Goal: Entertainment & Leisure: Consume media (video, audio)

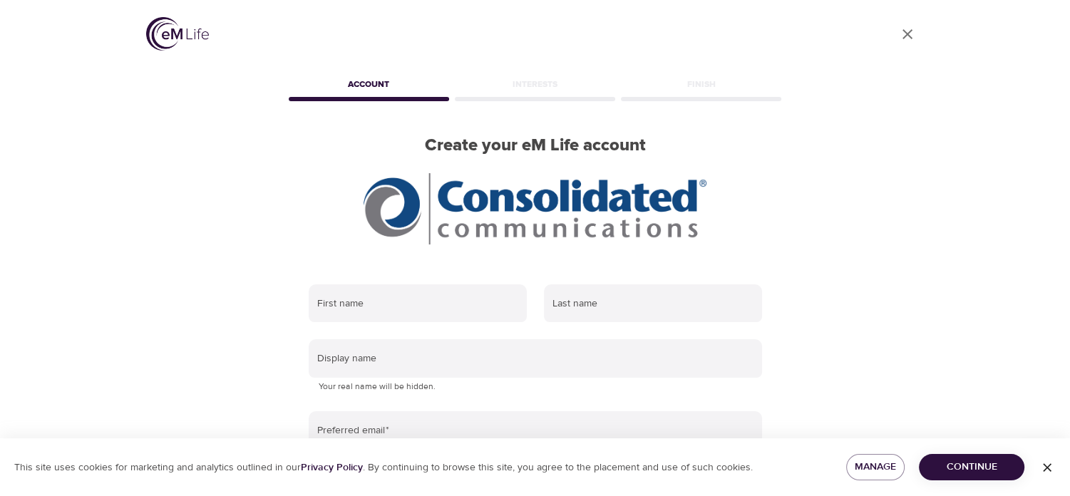
scroll to position [71, 0]
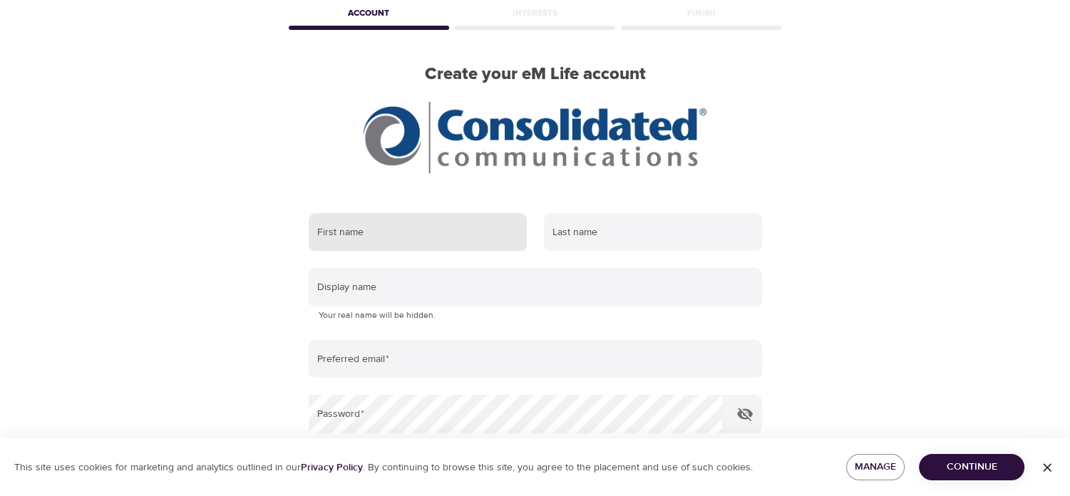
click at [388, 231] on input "text" at bounding box center [418, 232] width 218 height 38
type input "Moira"
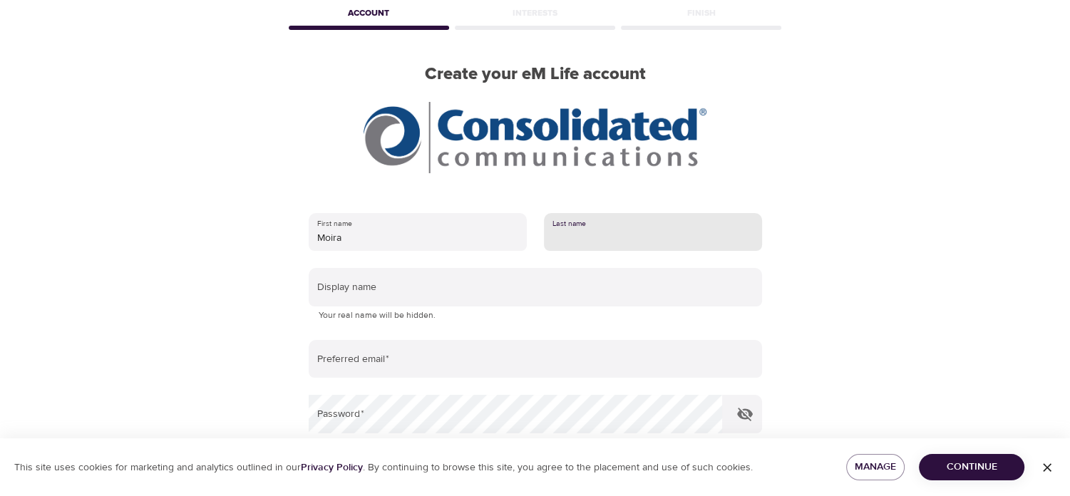
click at [604, 236] on input "text" at bounding box center [653, 232] width 218 height 38
type input "[PERSON_NAME]"
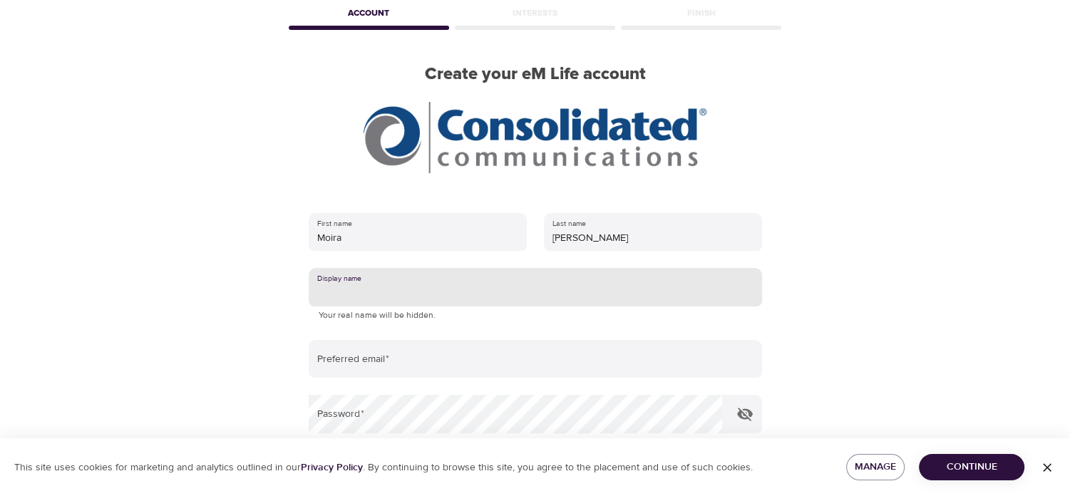
click at [393, 293] on input "text" at bounding box center [535, 287] width 453 height 38
type input "KaitlinAnne"
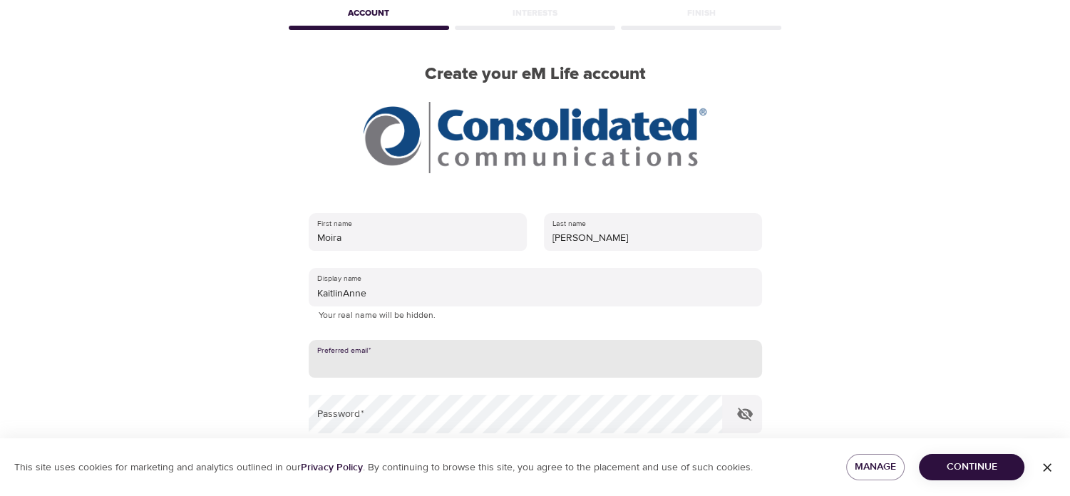
click at [400, 361] on input "email" at bounding box center [535, 359] width 453 height 38
type input "[EMAIL_ADDRESS][PERSON_NAME][DOMAIN_NAME]"
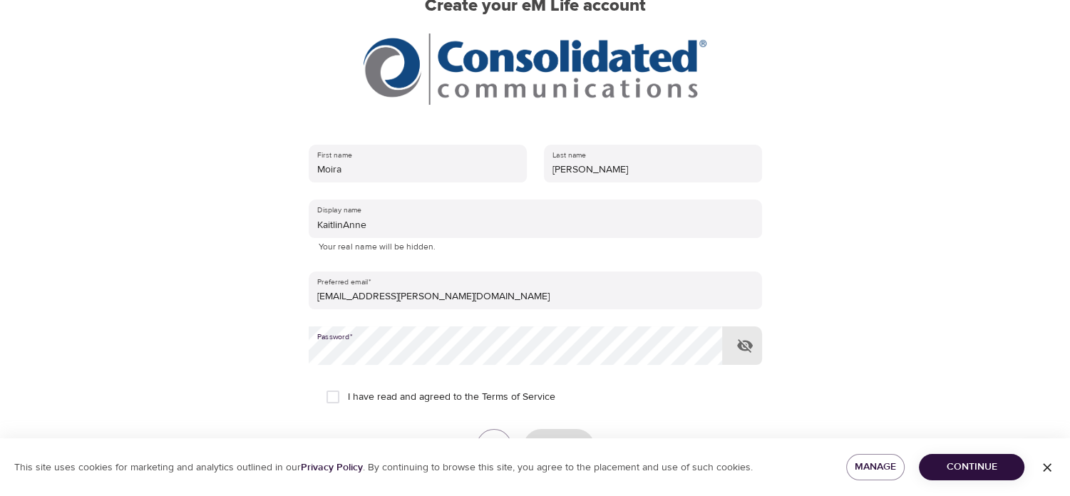
scroll to position [214, 0]
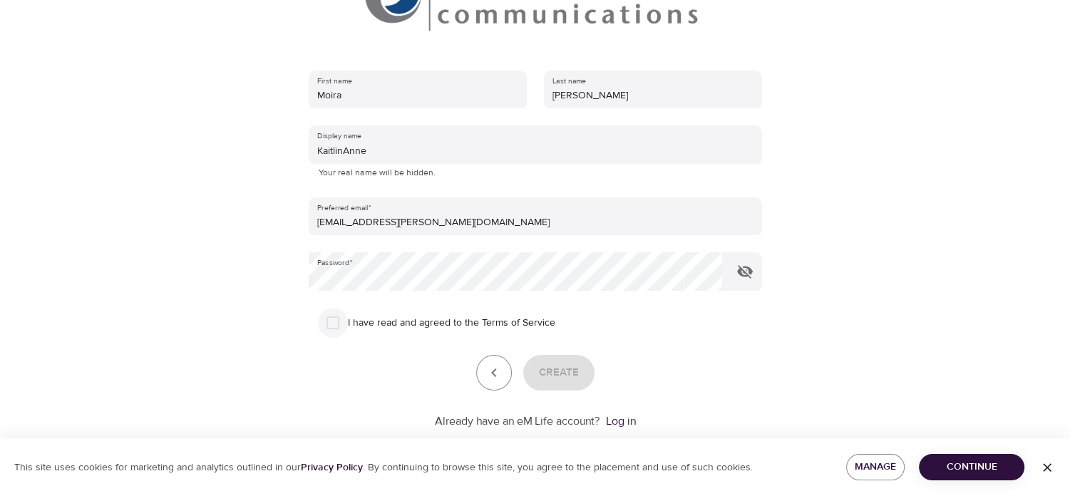
click at [339, 324] on input "I have read and agreed to the Terms of Service" at bounding box center [333, 323] width 30 height 30
checkbox input "true"
click at [992, 471] on span "Continue" at bounding box center [971, 467] width 83 height 18
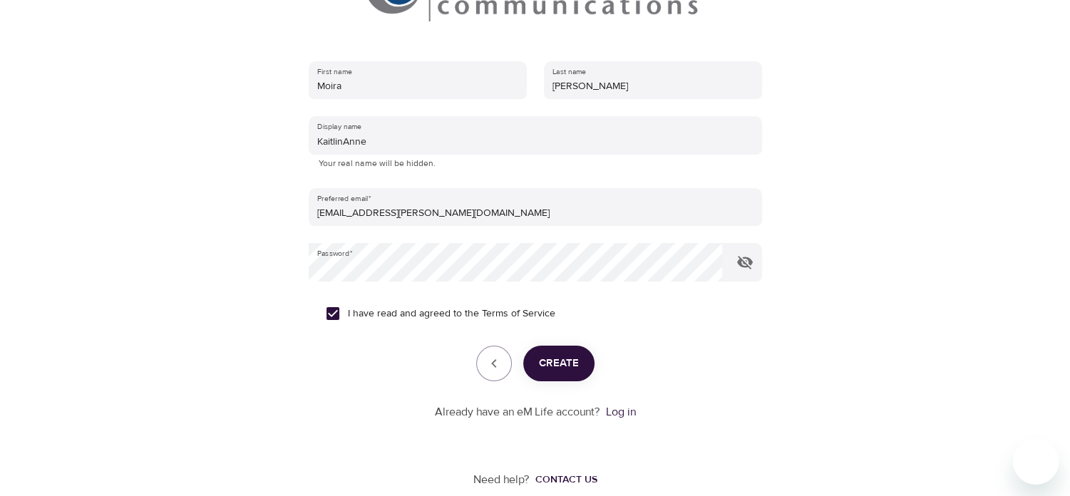
scroll to position [243, 0]
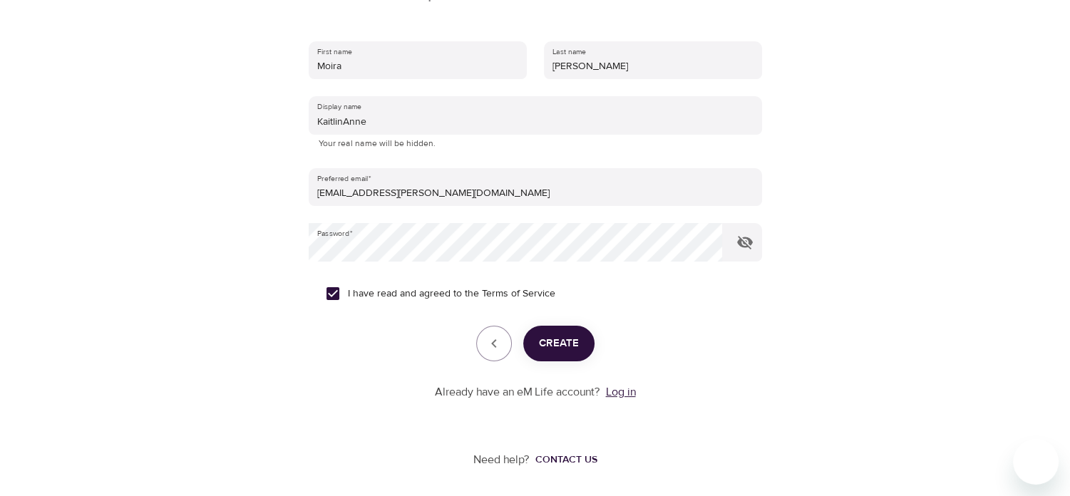
click at [626, 394] on link "Log in" at bounding box center [621, 392] width 30 height 14
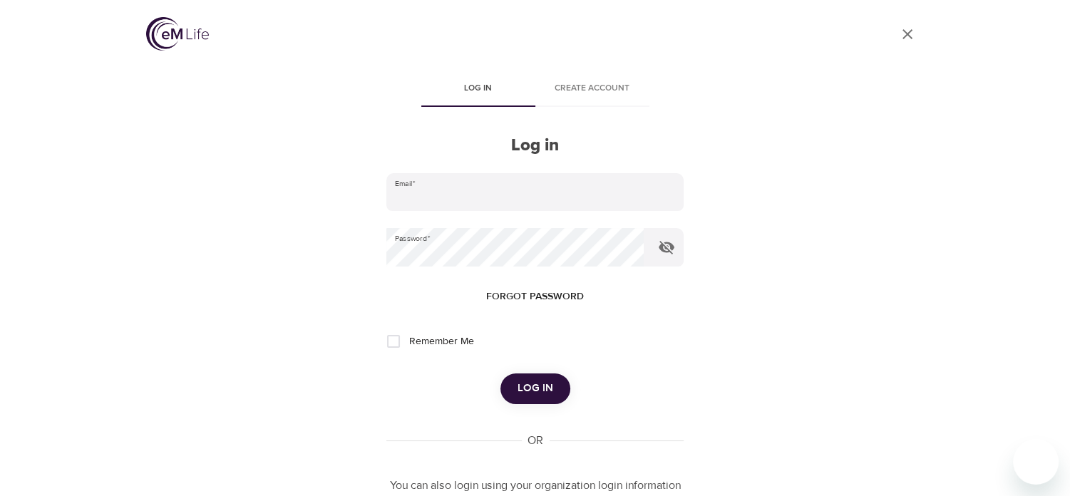
type input "[EMAIL_ADDRESS][PERSON_NAME][DOMAIN_NAME]"
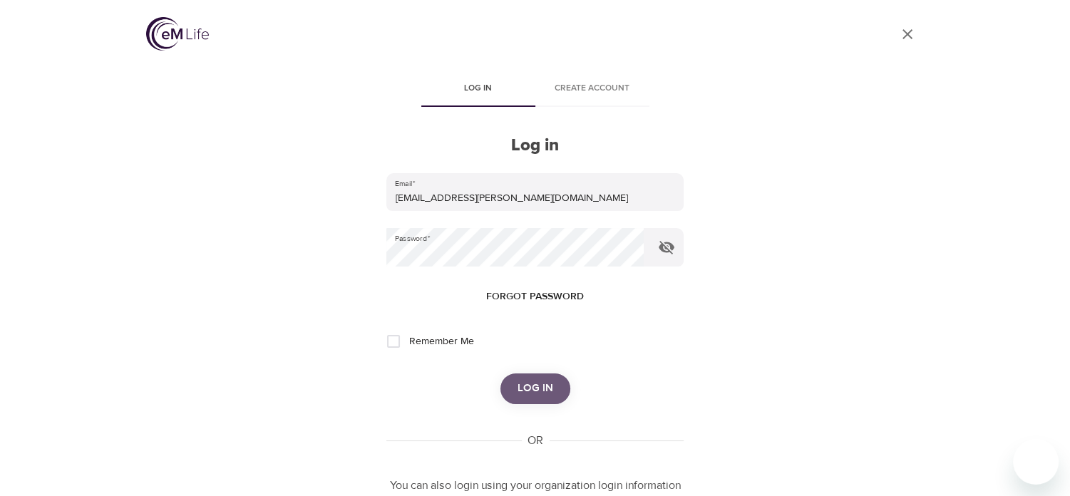
click at [547, 390] on span "Log in" at bounding box center [536, 388] width 36 height 19
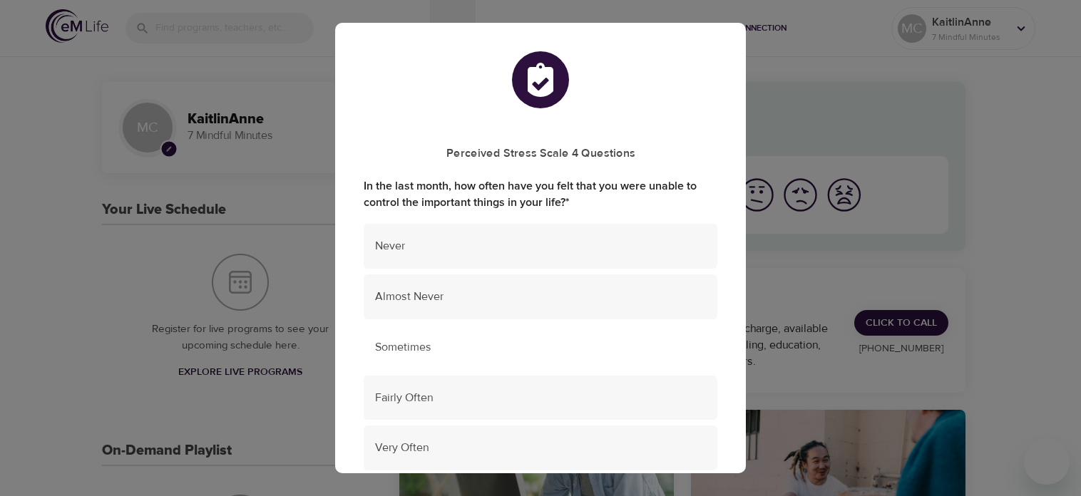
click at [479, 339] on span "Sometimes" at bounding box center [540, 347] width 331 height 16
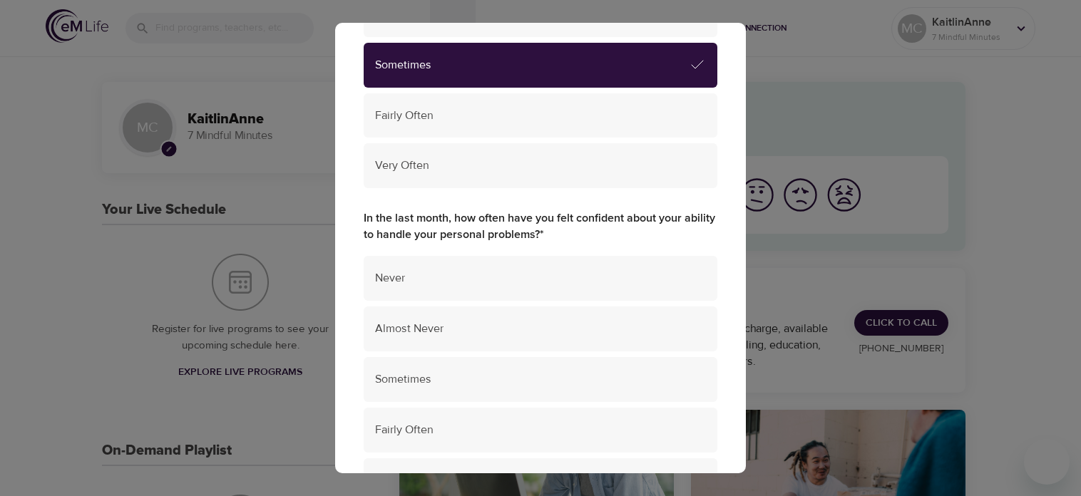
scroll to position [356, 0]
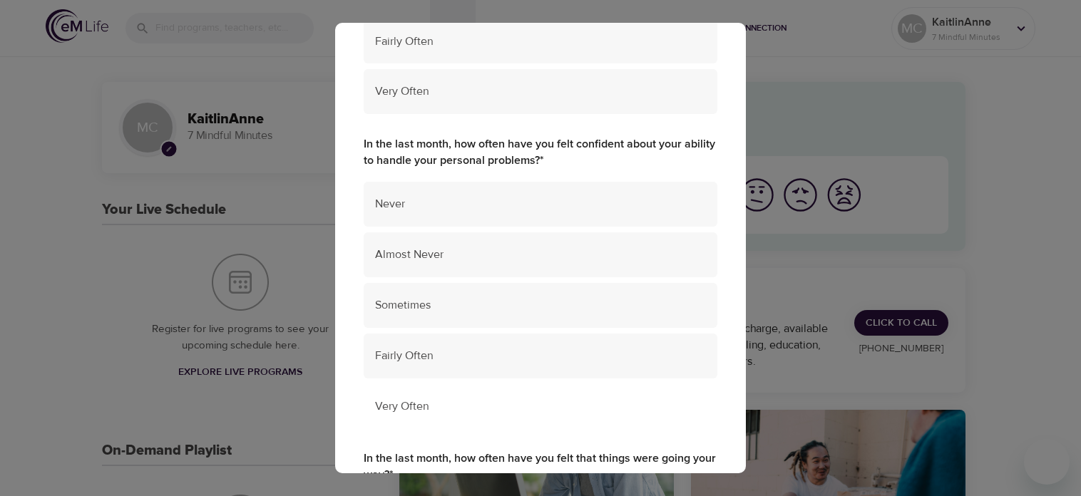
click at [459, 405] on span "Very Often" at bounding box center [540, 407] width 331 height 16
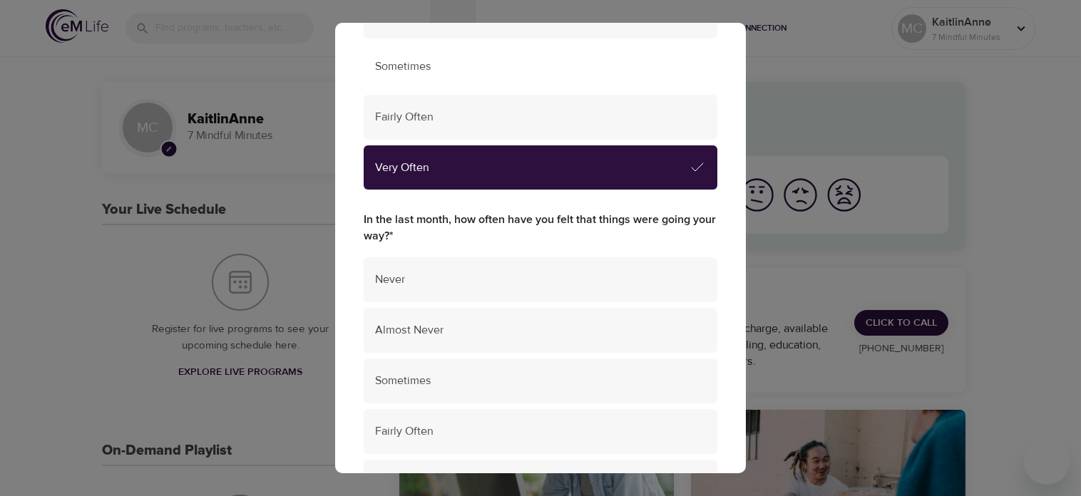
scroll to position [642, 0]
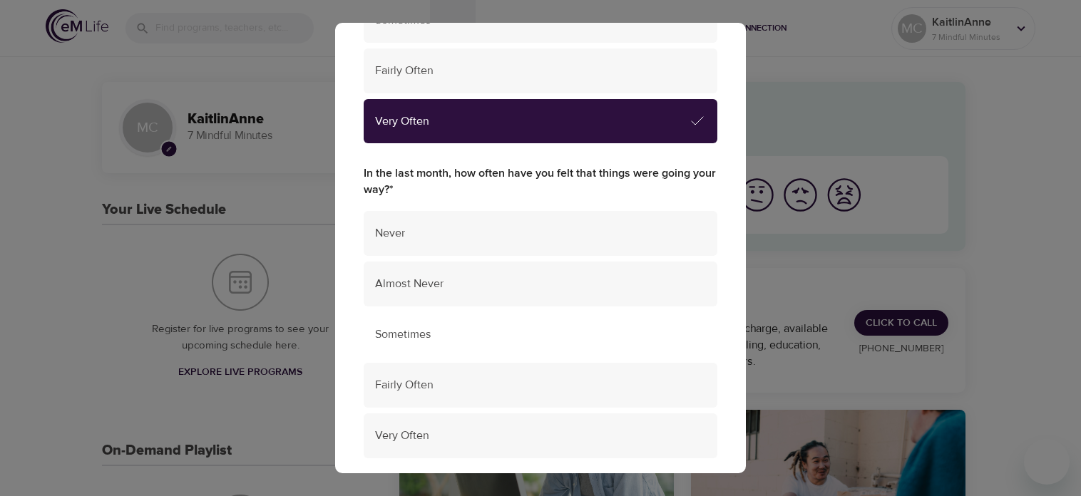
click at [488, 333] on span "Sometimes" at bounding box center [540, 335] width 331 height 16
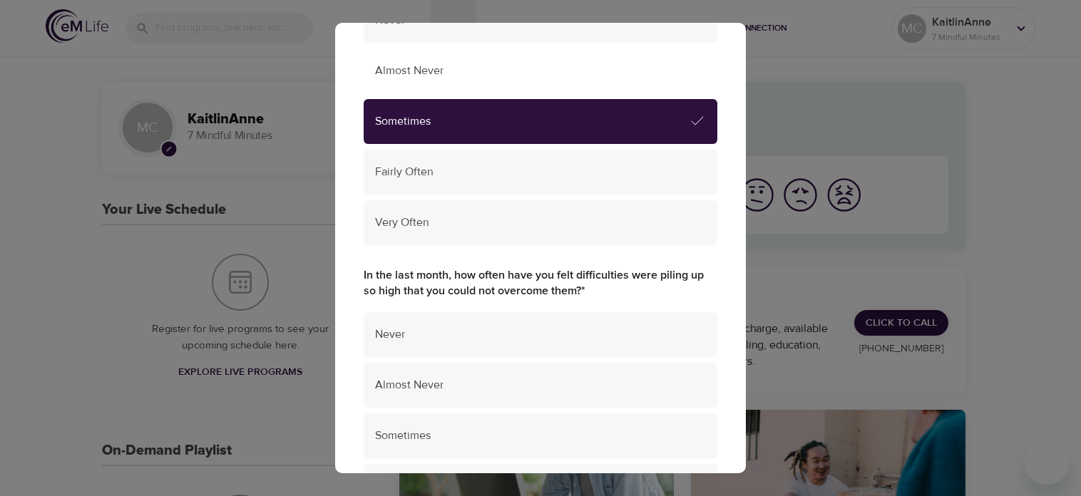
scroll to position [927, 0]
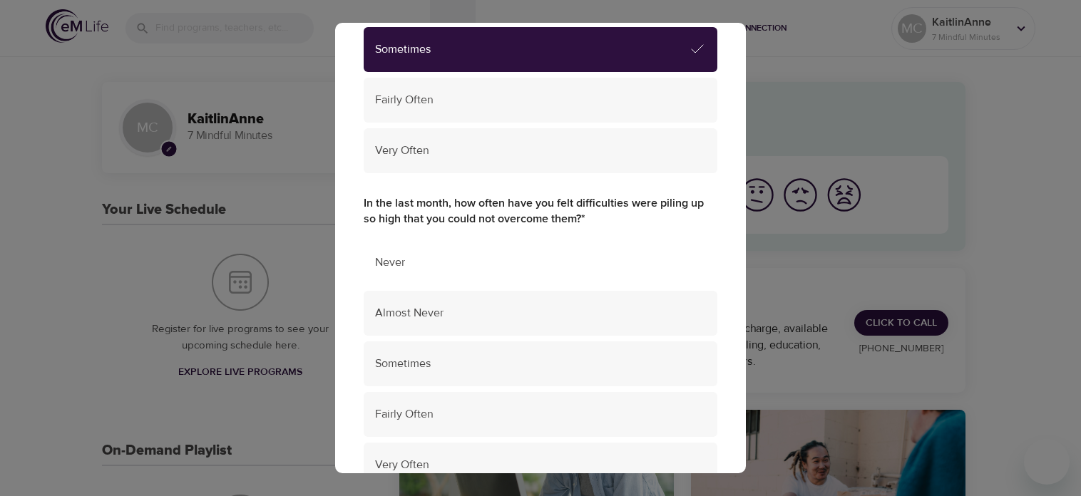
click at [518, 267] on span "Never" at bounding box center [540, 263] width 331 height 16
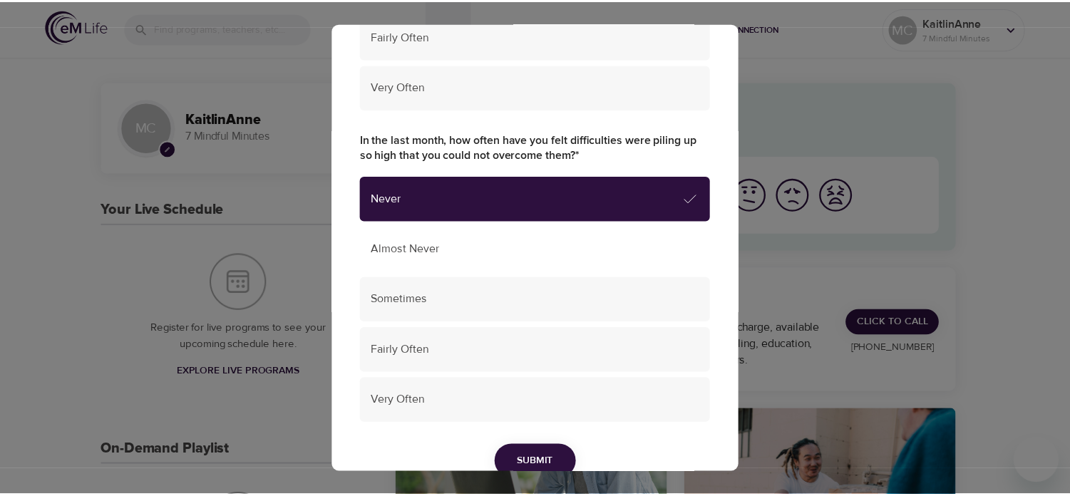
scroll to position [1059, 0]
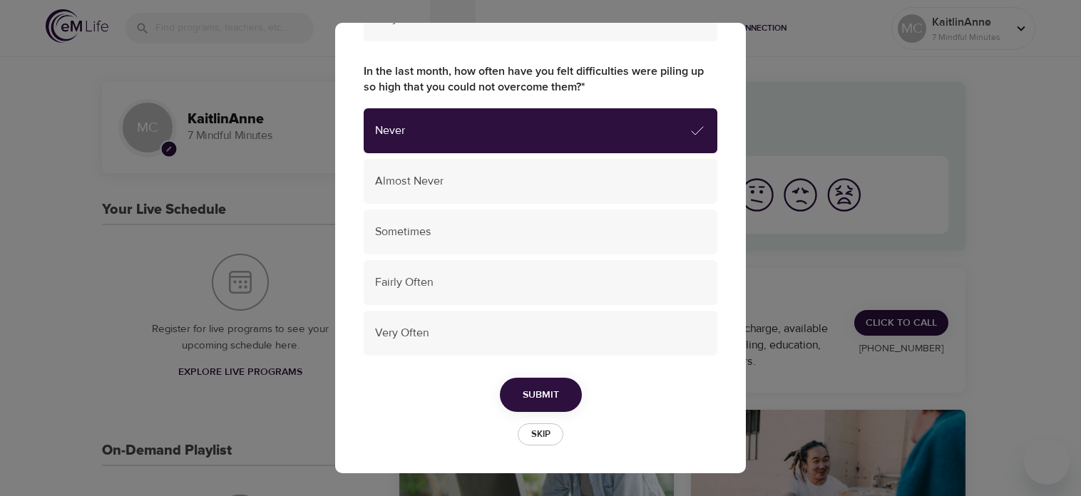
click at [545, 396] on span "Submit" at bounding box center [541, 395] width 36 height 18
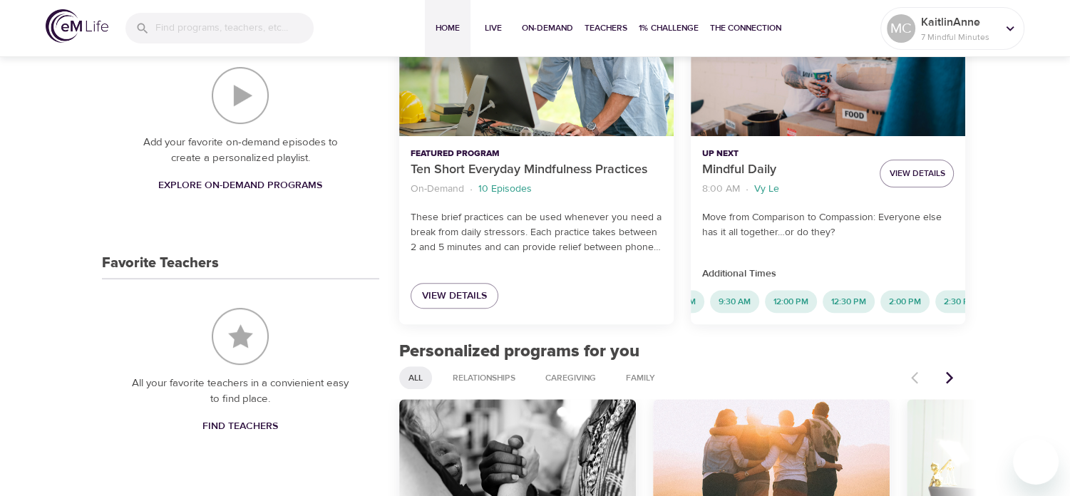
scroll to position [0, 0]
click at [451, 294] on span "View Details" at bounding box center [454, 296] width 65 height 18
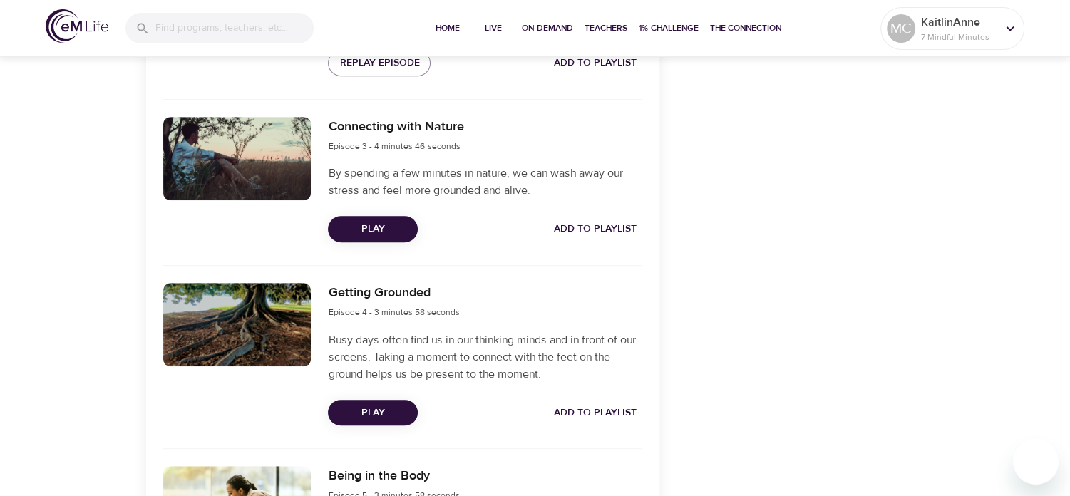
scroll to position [856, 0]
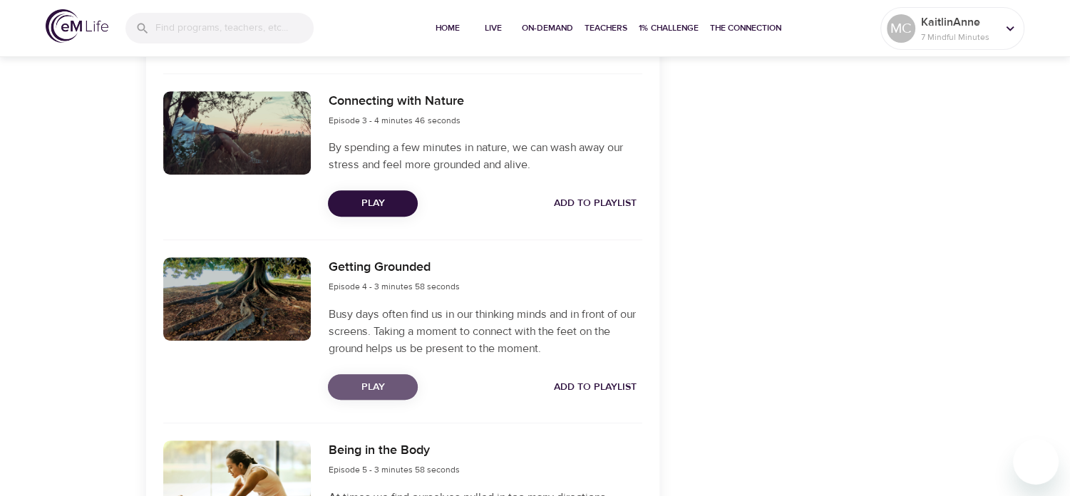
click at [368, 381] on span "Play" at bounding box center [372, 388] width 67 height 18
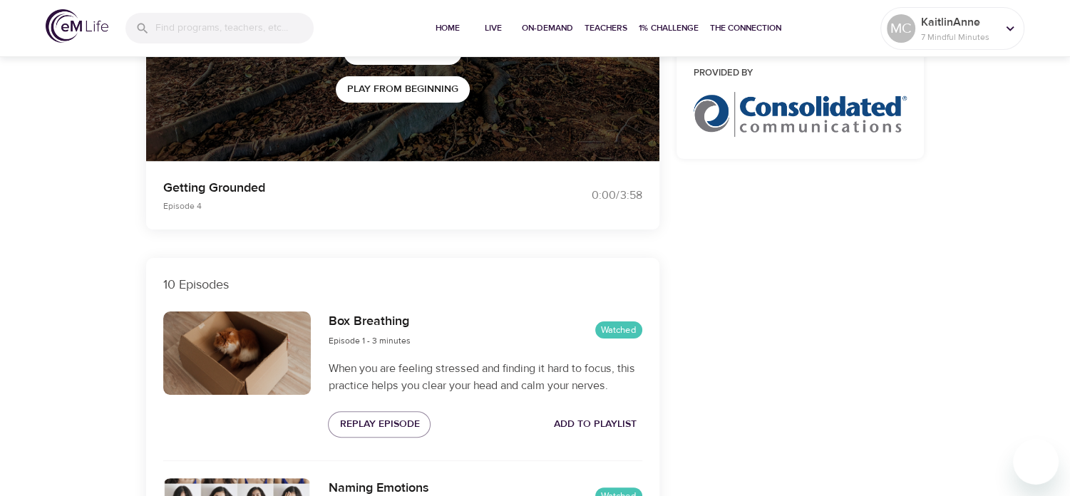
scroll to position [214, 0]
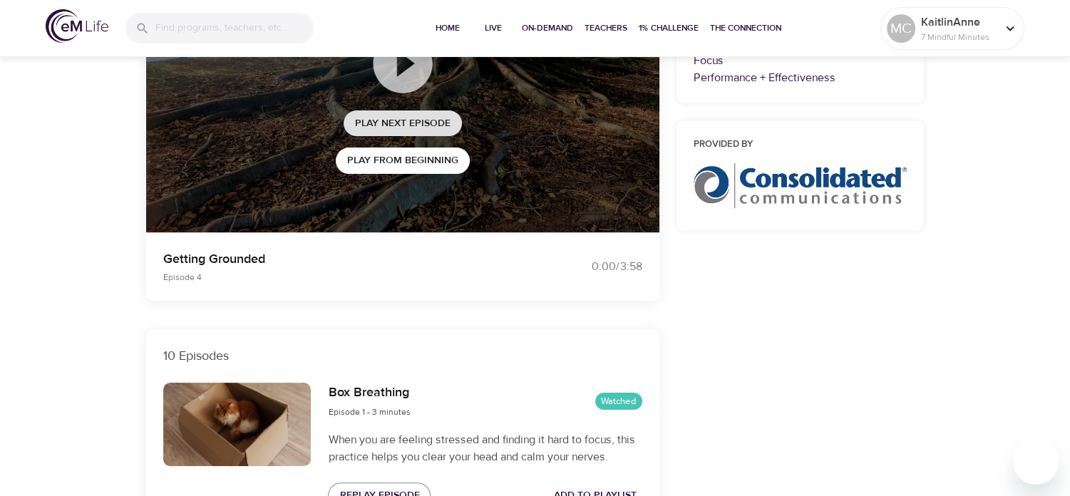
click at [418, 118] on span "Play Next Episode" at bounding box center [403, 124] width 96 height 18
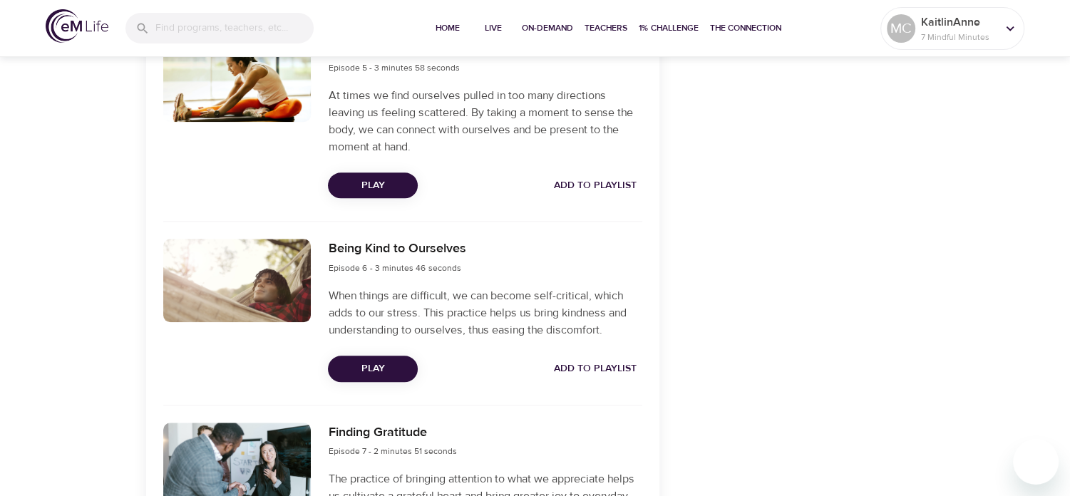
scroll to position [1283, 0]
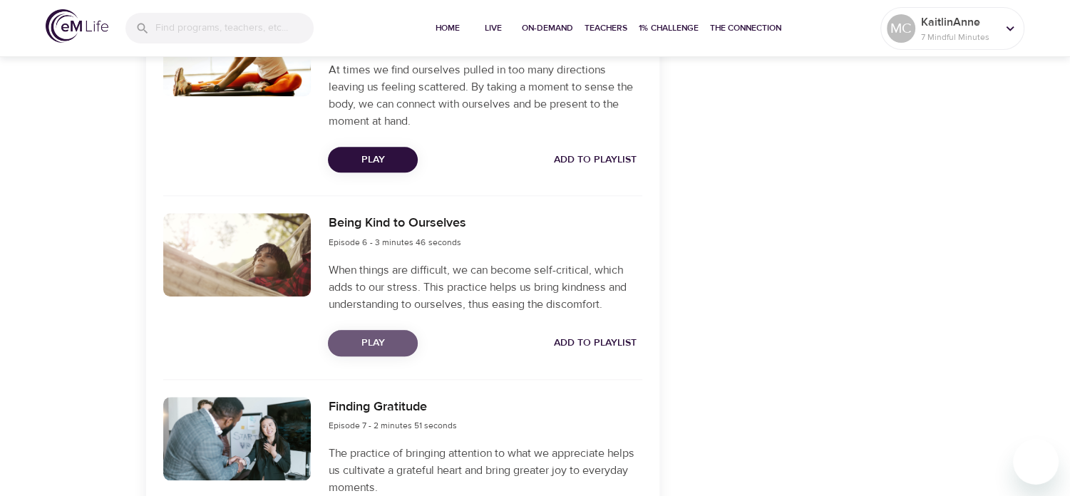
click at [362, 341] on span "Play" at bounding box center [372, 343] width 67 height 18
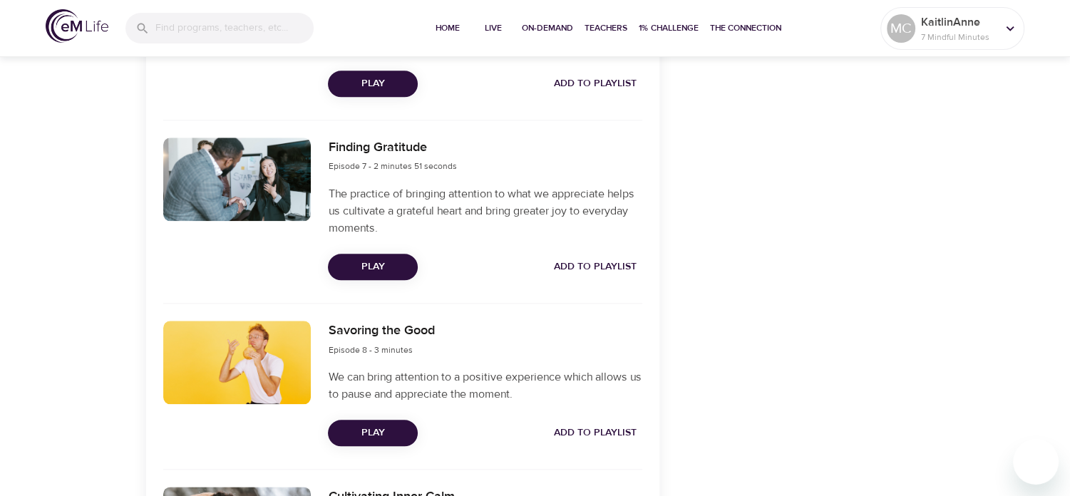
scroll to position [1568, 0]
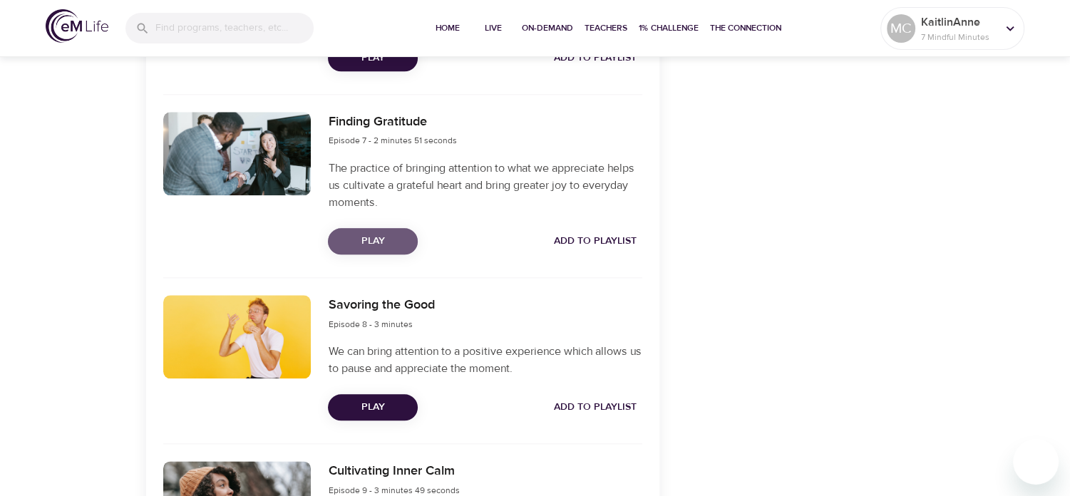
click at [386, 243] on span "Play" at bounding box center [372, 241] width 67 height 18
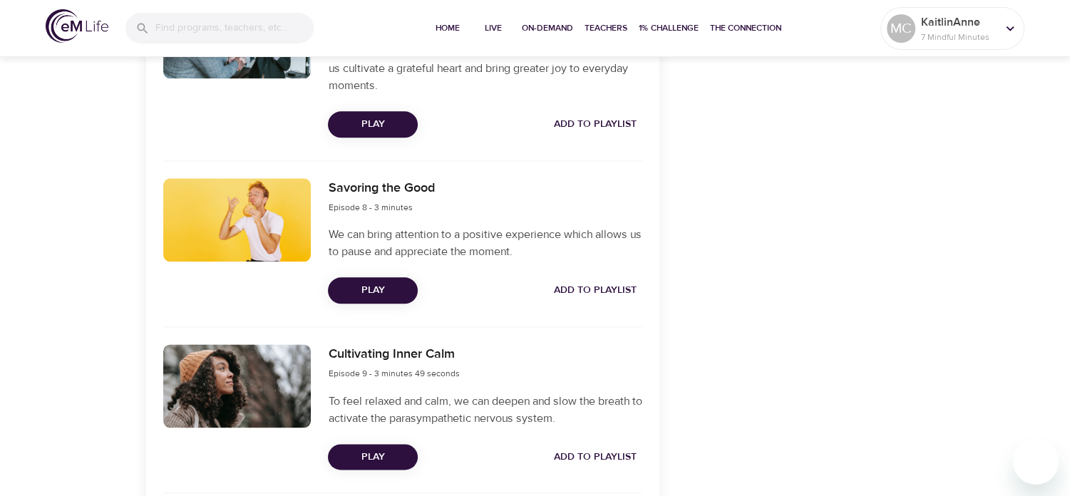
scroll to position [1711, 0]
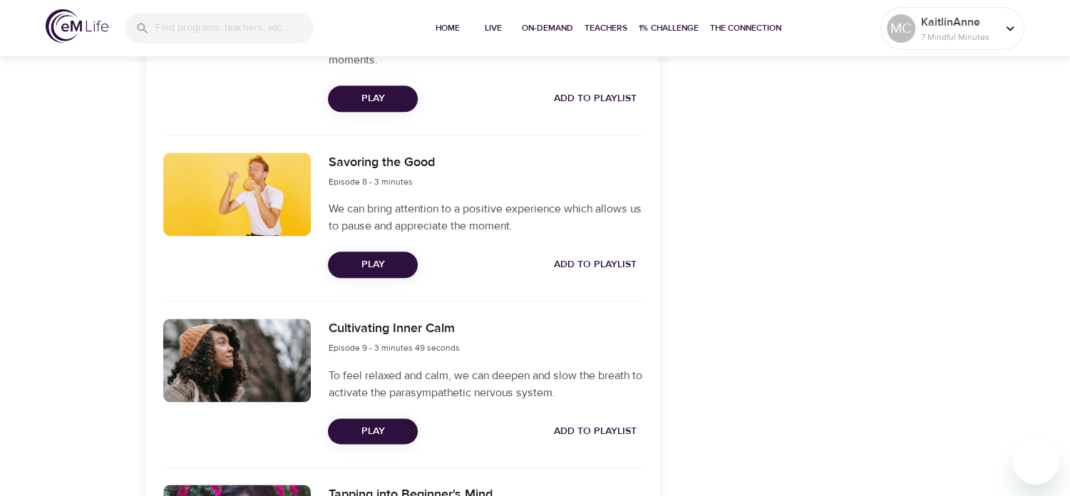
click at [369, 258] on span "Play" at bounding box center [372, 265] width 67 height 18
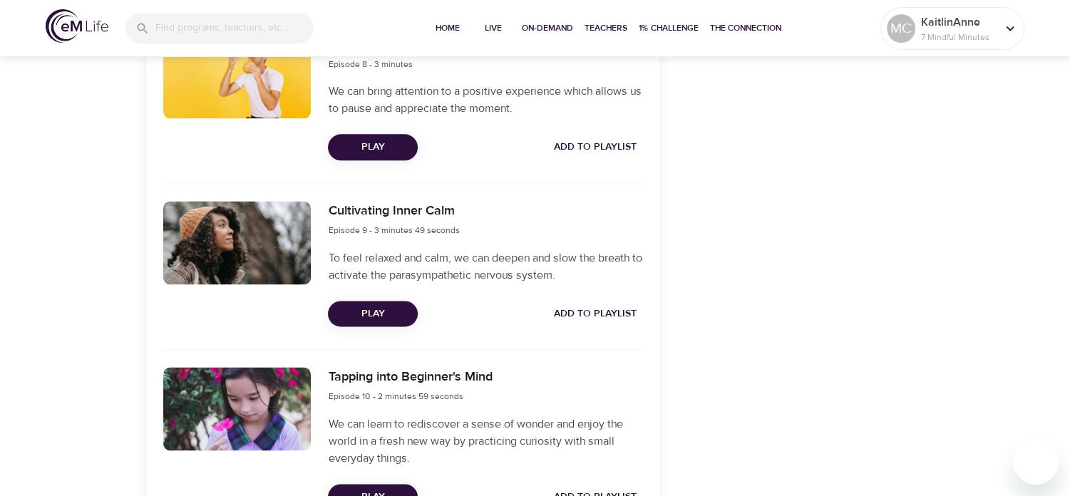
scroll to position [1854, 0]
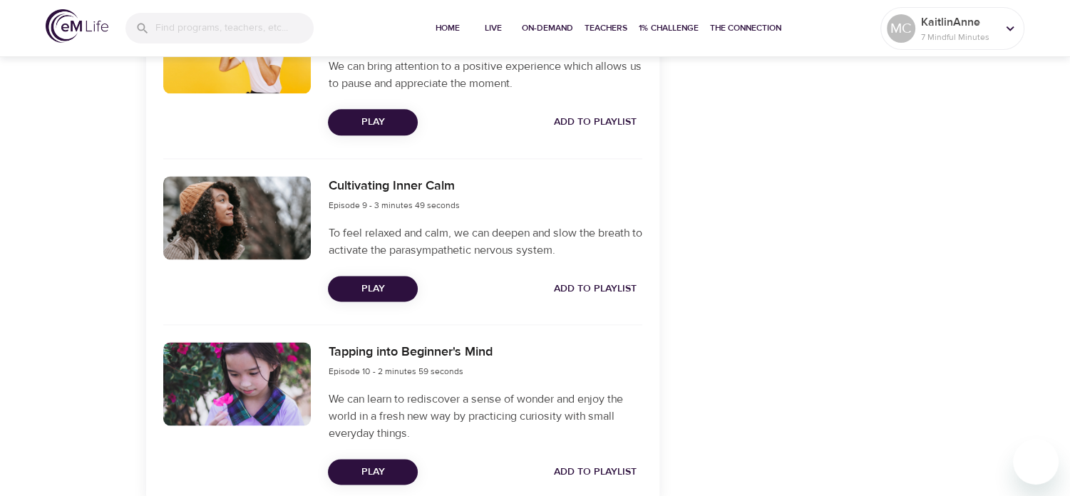
click at [376, 292] on span "Play" at bounding box center [372, 289] width 67 height 18
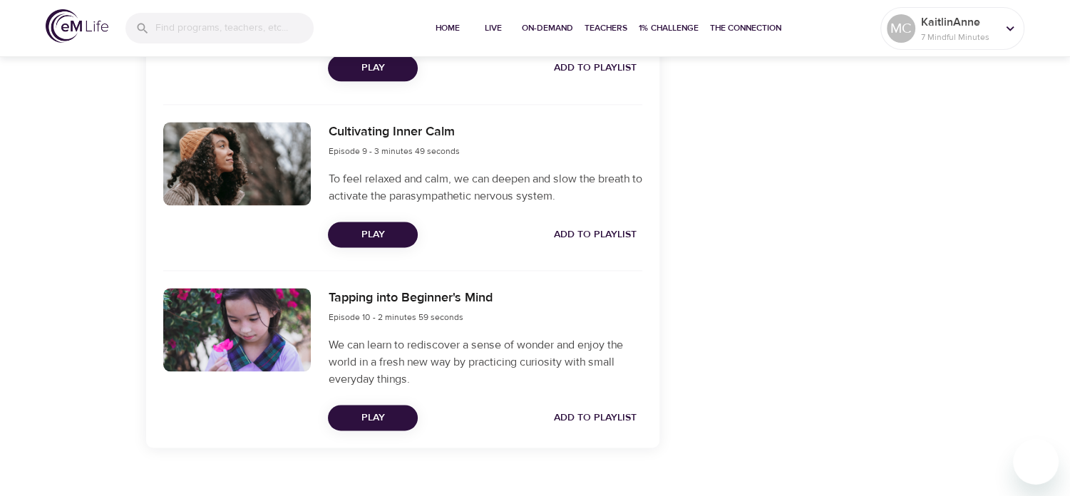
scroll to position [1931, 0]
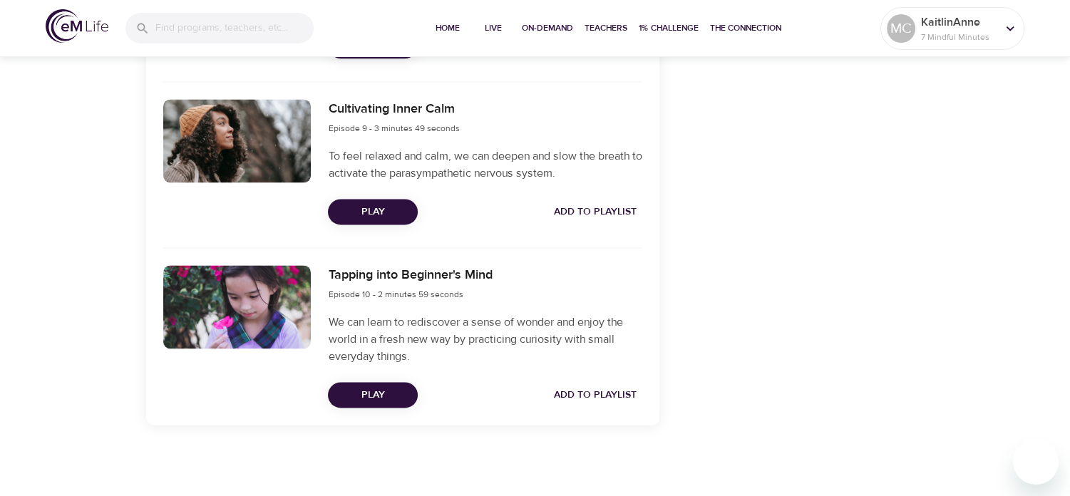
click at [385, 390] on span "Play" at bounding box center [372, 395] width 67 height 18
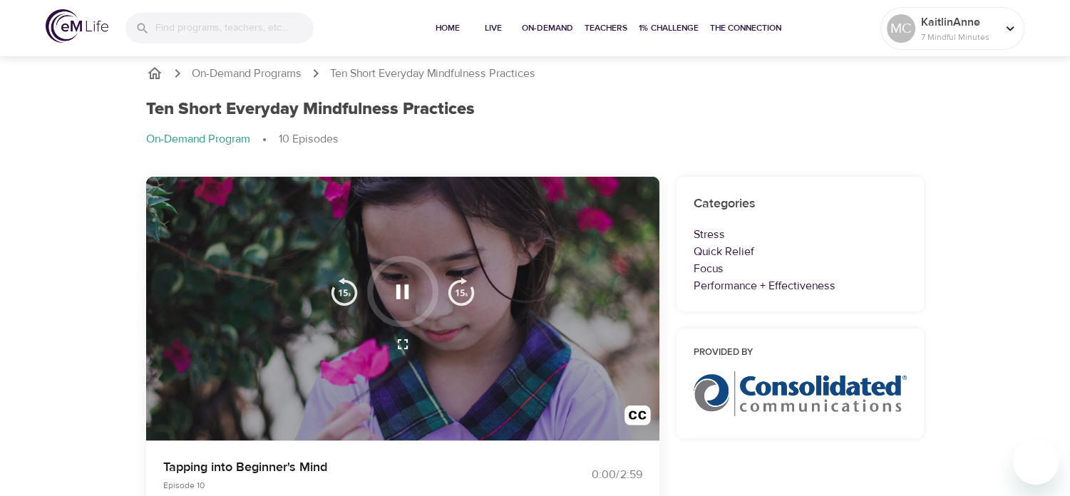
scroll to position [0, 0]
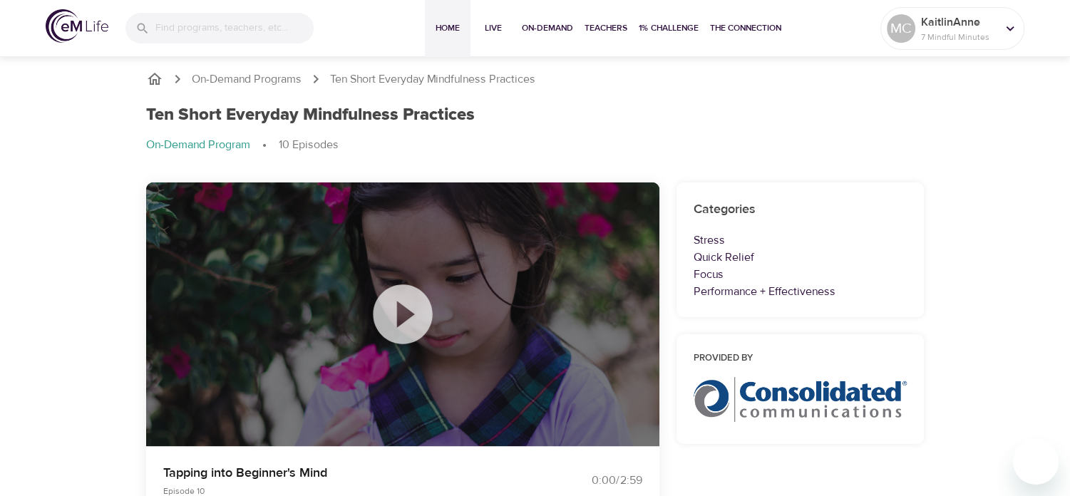
click at [448, 24] on span "Home" at bounding box center [448, 28] width 34 height 15
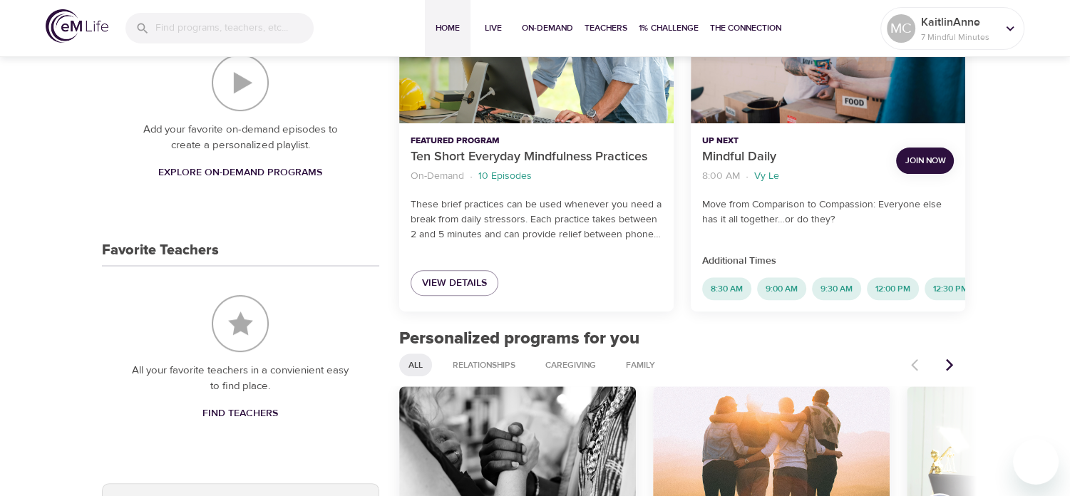
scroll to position [428, 0]
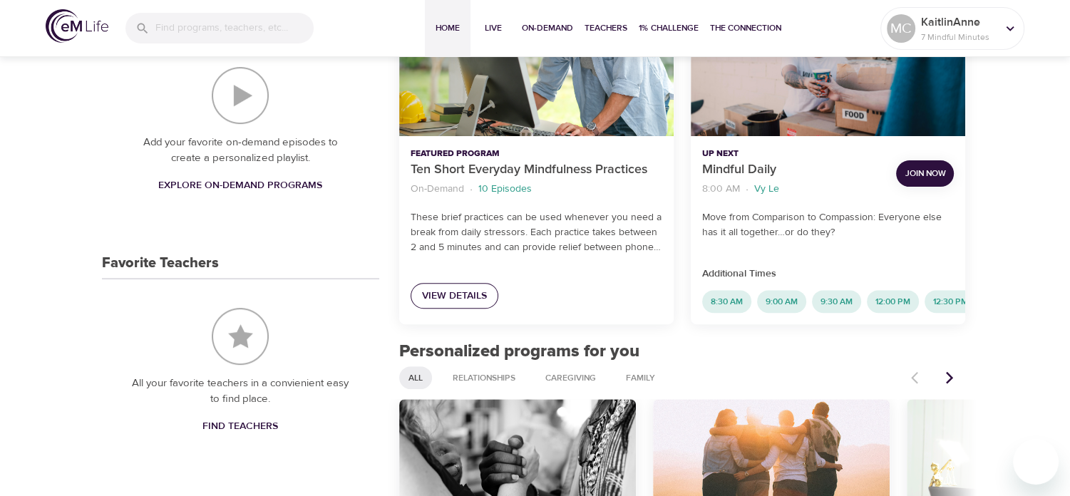
click at [463, 296] on span "View Details" at bounding box center [454, 296] width 65 height 18
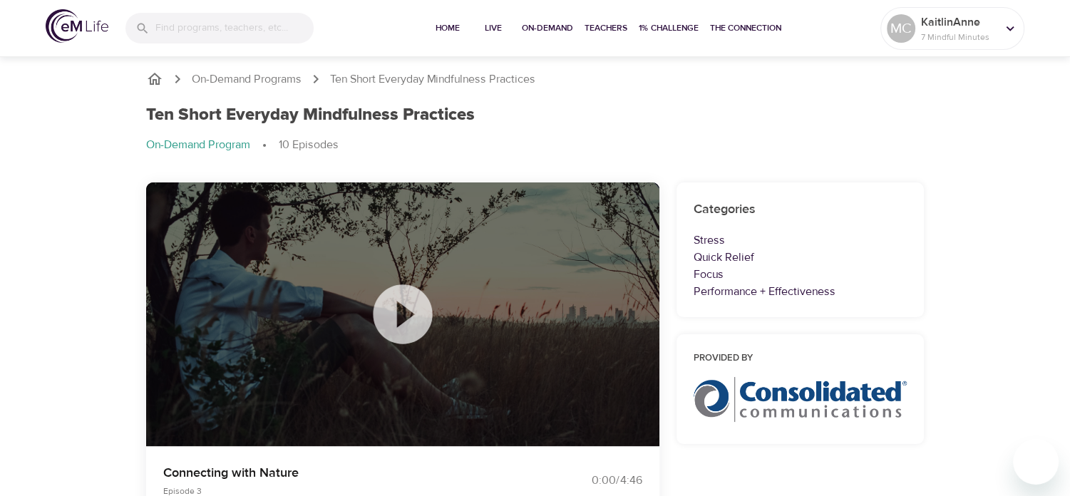
click at [406, 316] on icon at bounding box center [402, 314] width 71 height 71
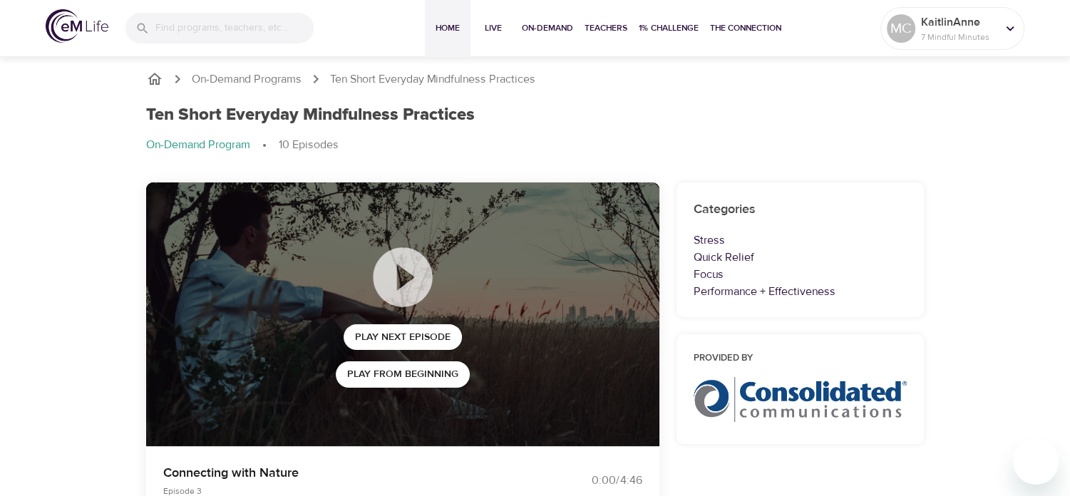
click at [453, 21] on span "Home" at bounding box center [448, 28] width 34 height 15
